Goal: Task Accomplishment & Management: Use online tool/utility

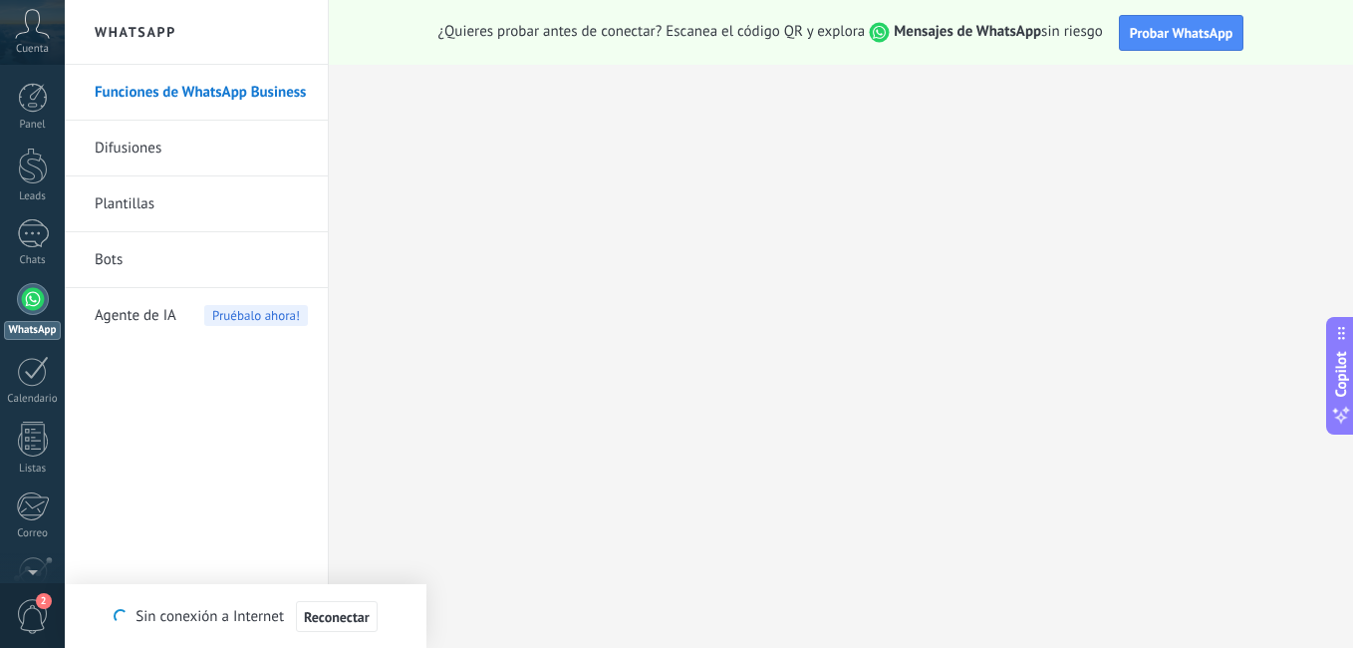
click at [27, 289] on div at bounding box center [33, 299] width 32 height 32
click at [31, 291] on div at bounding box center [33, 299] width 32 height 32
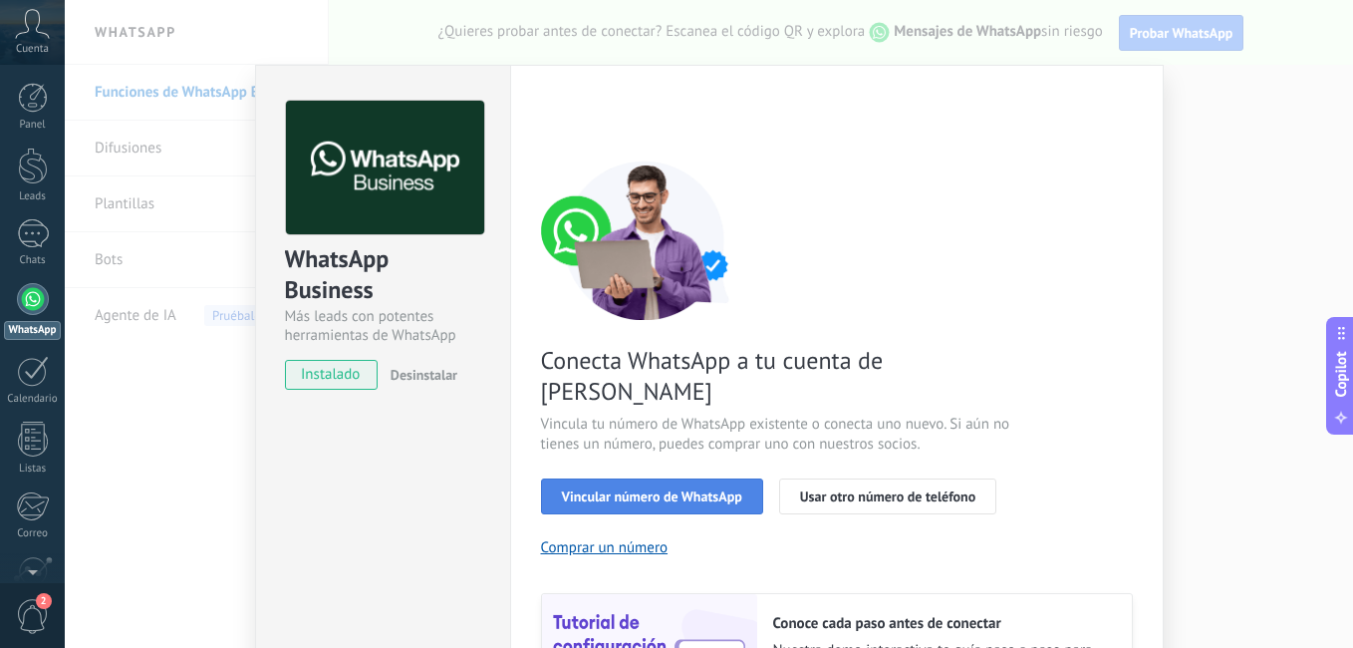
click at [692, 478] on button "Vincular número de WhatsApp" at bounding box center [652, 496] width 222 height 36
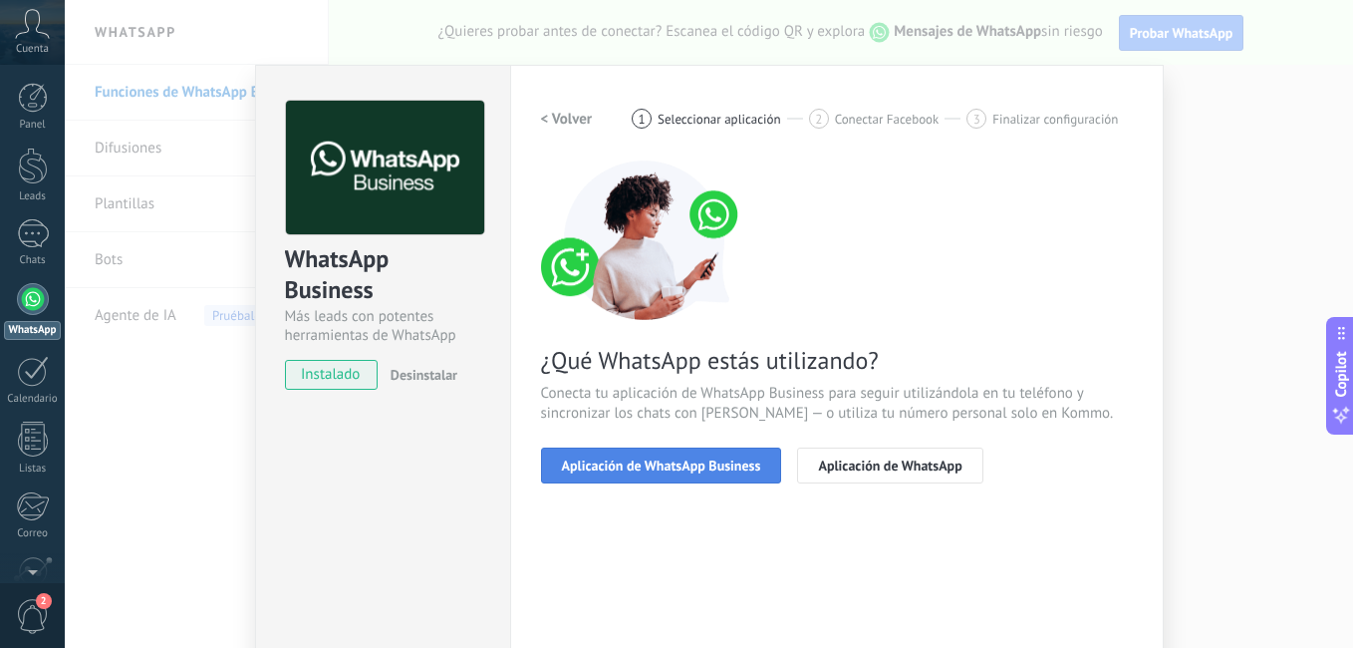
click at [703, 466] on span "Aplicación de WhatsApp Business" at bounding box center [661, 465] width 199 height 14
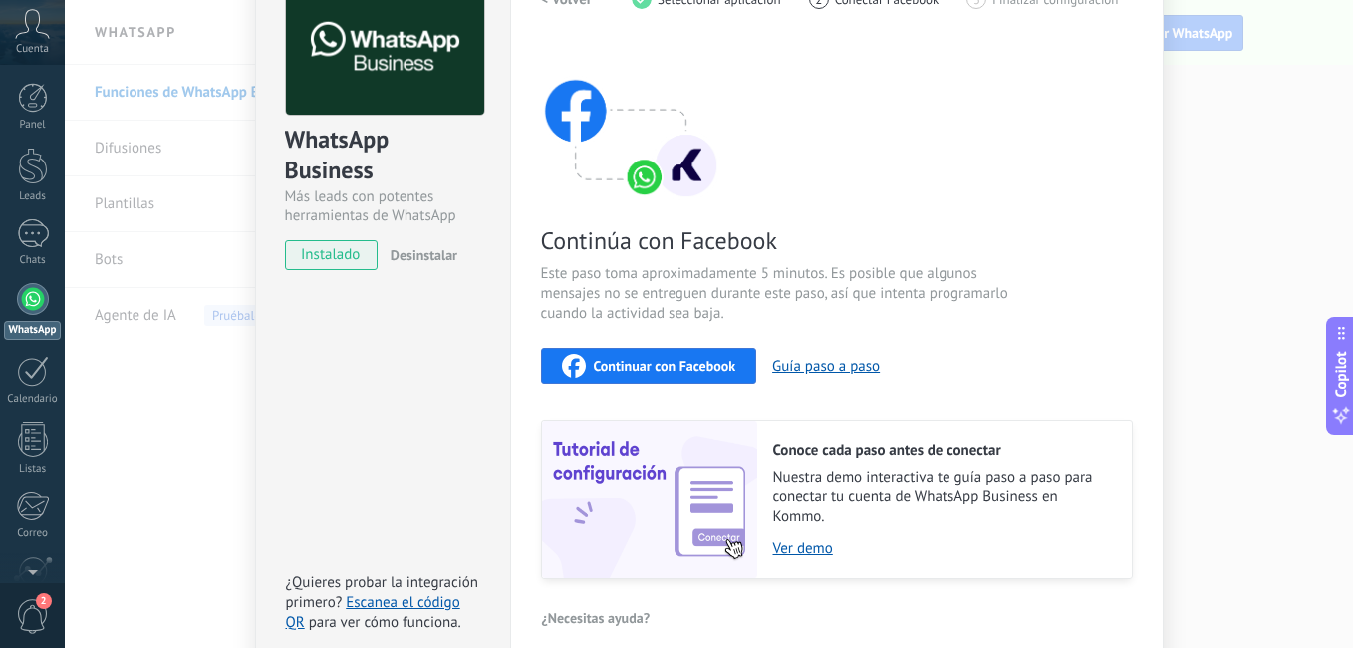
scroll to position [159, 0]
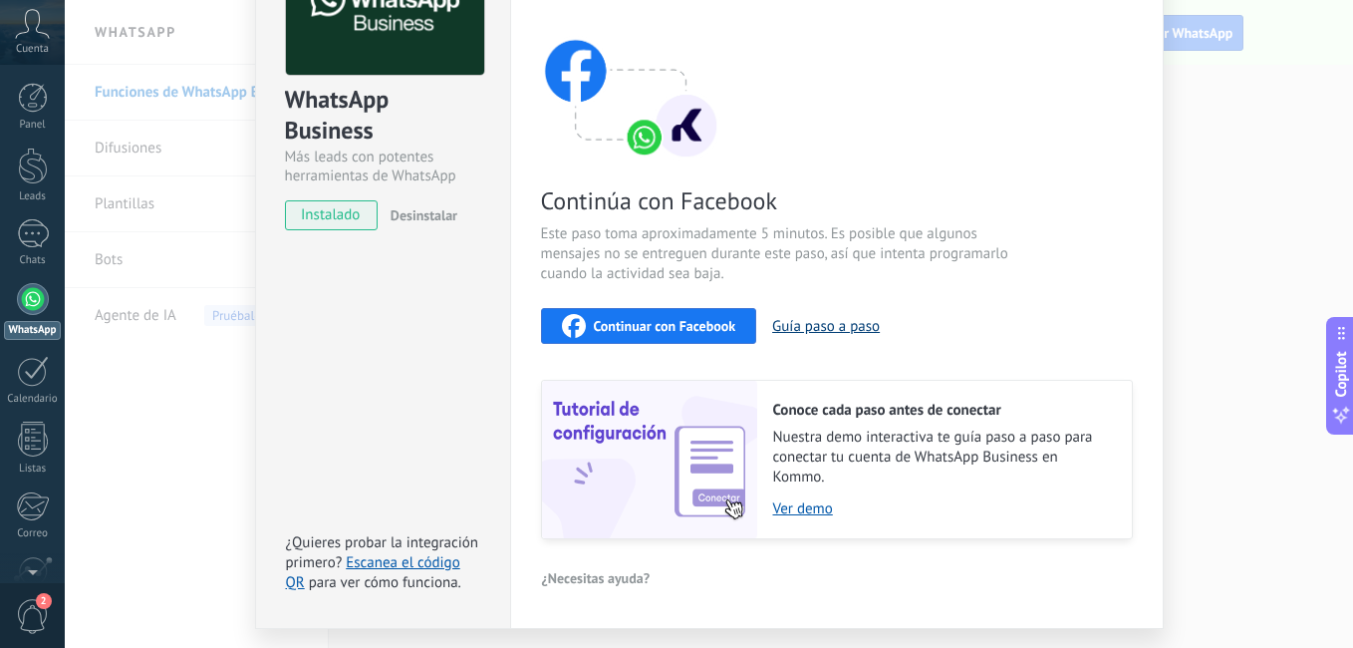
click at [807, 330] on button "Guía paso a paso" at bounding box center [826, 326] width 108 height 19
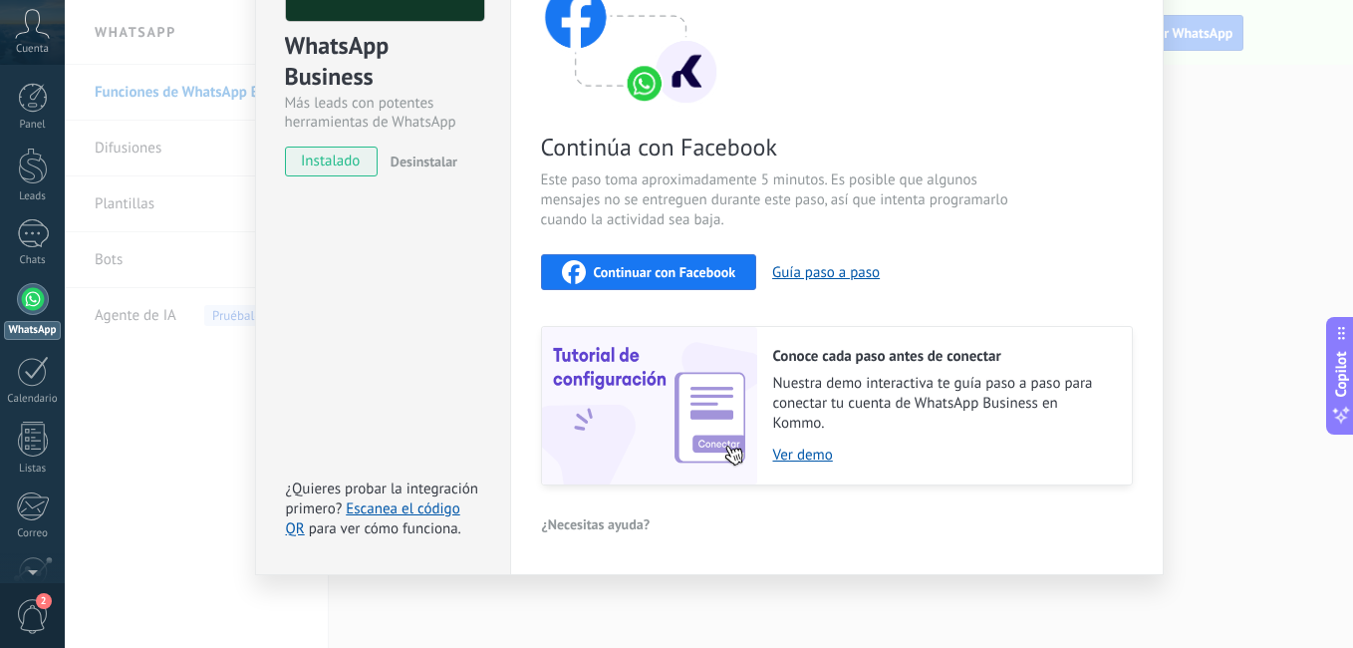
scroll to position [214, 0]
